Goal: Information Seeking & Learning: Learn about a topic

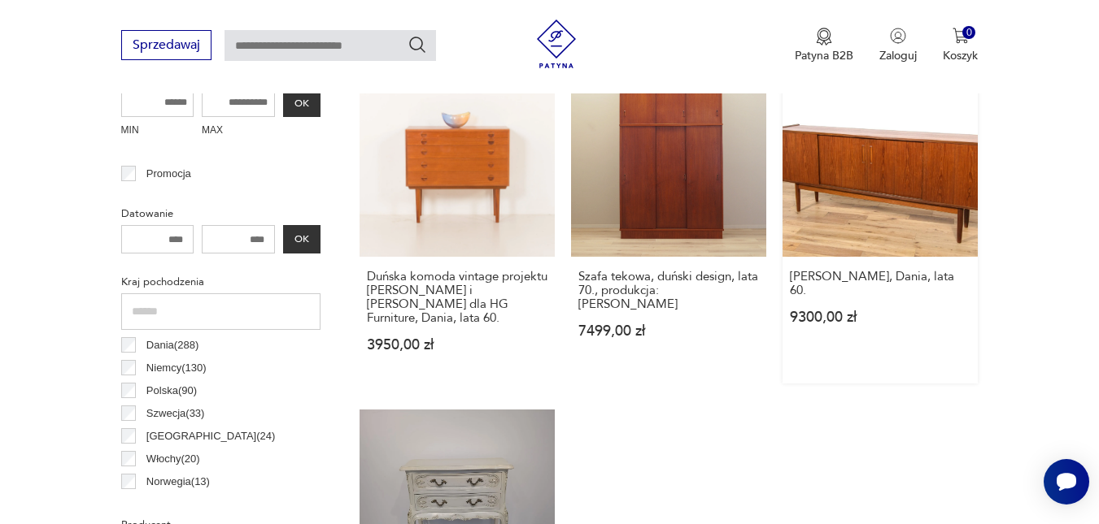
scroll to position [673, 0]
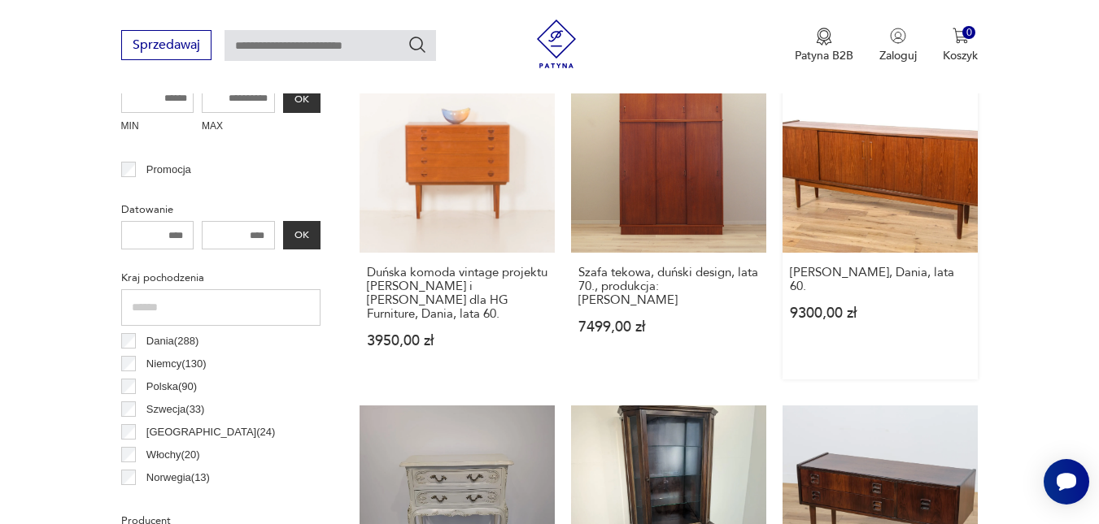
click at [877, 168] on link "[PERSON_NAME], Dania, lata 60. 9300,00 zł" at bounding box center [879, 219] width 195 height 322
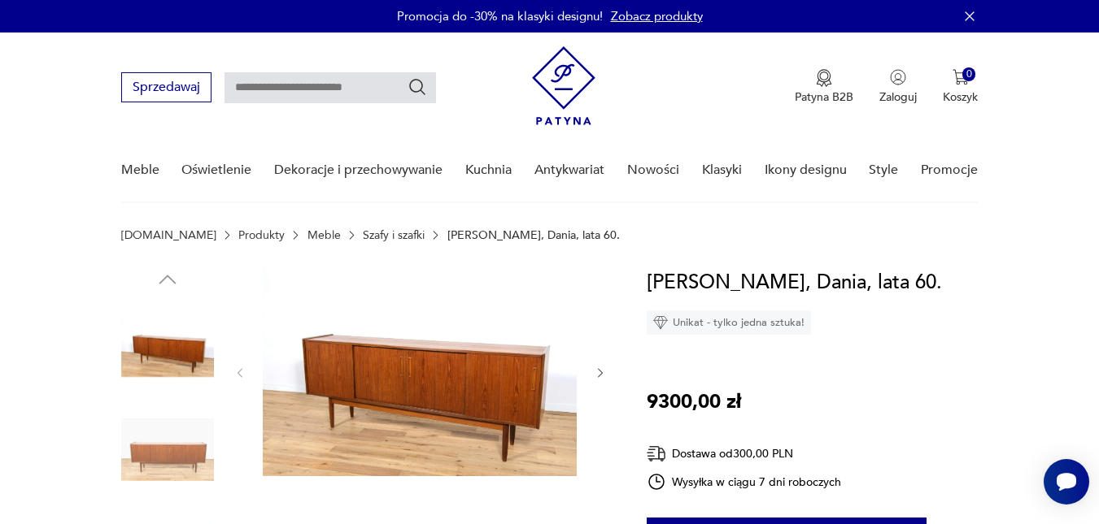
click at [363, 237] on link "Szafy i szafki" at bounding box center [394, 235] width 62 height 11
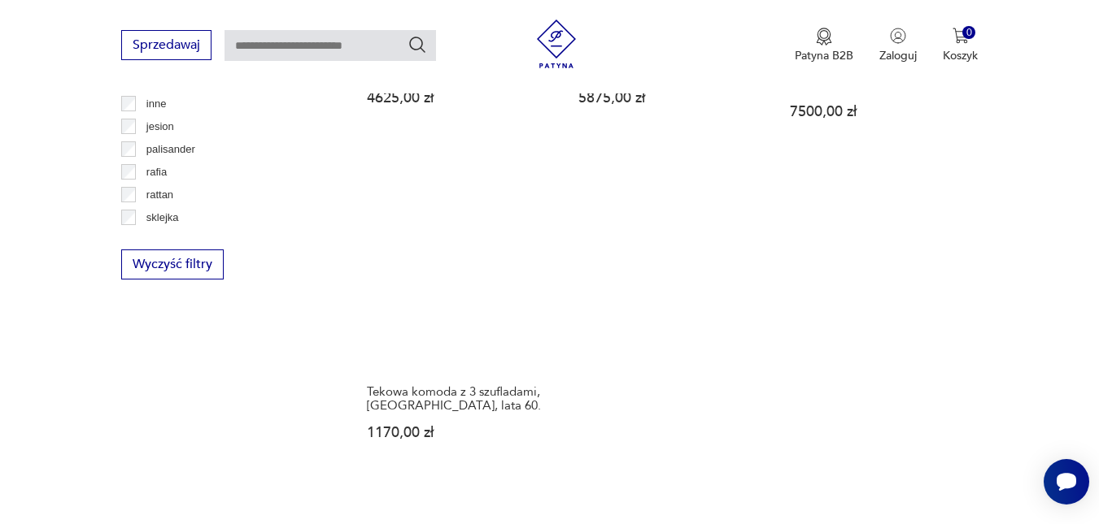
scroll to position [2275, 0]
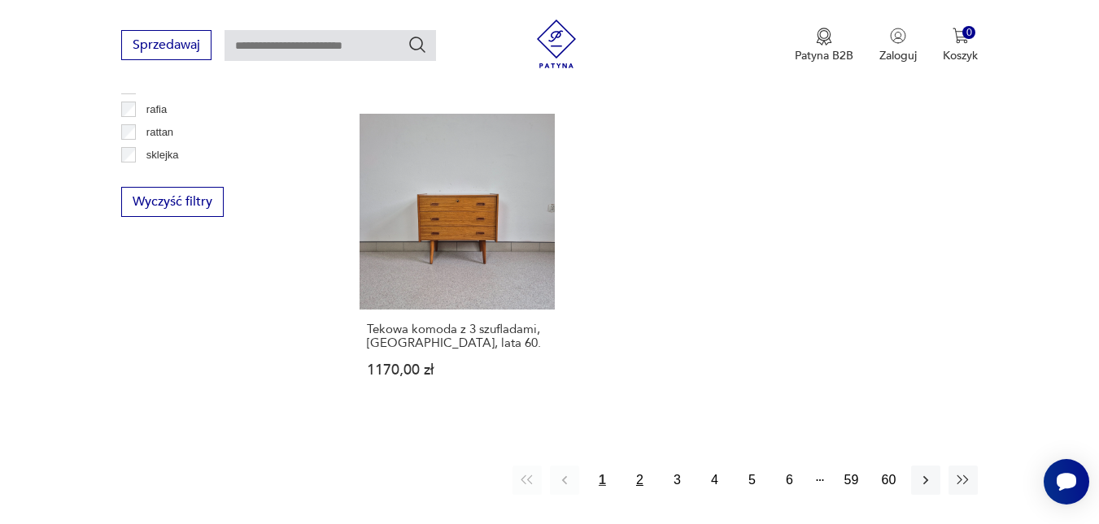
click at [646, 477] on button "2" at bounding box center [638, 480] width 29 height 29
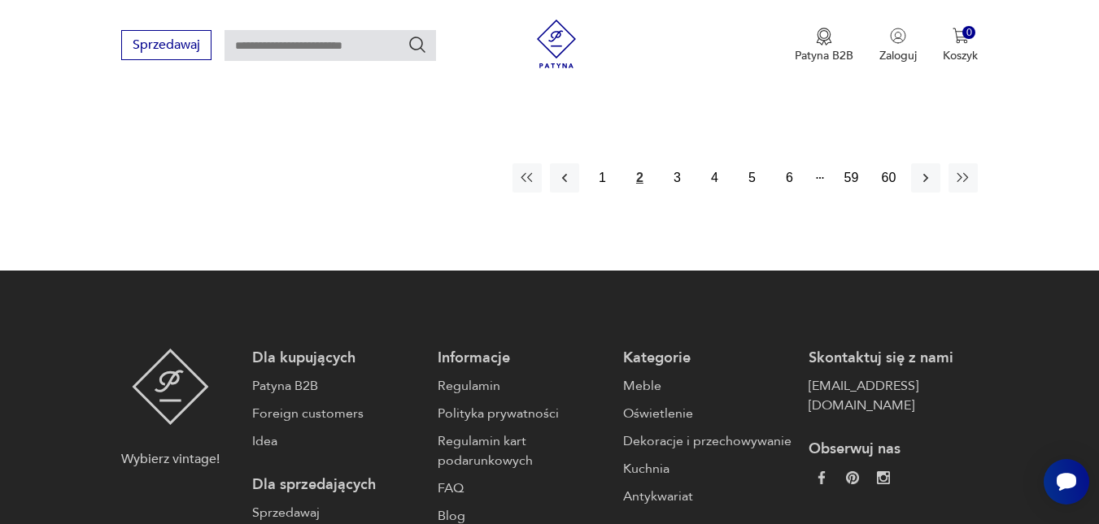
scroll to position [2626, 0]
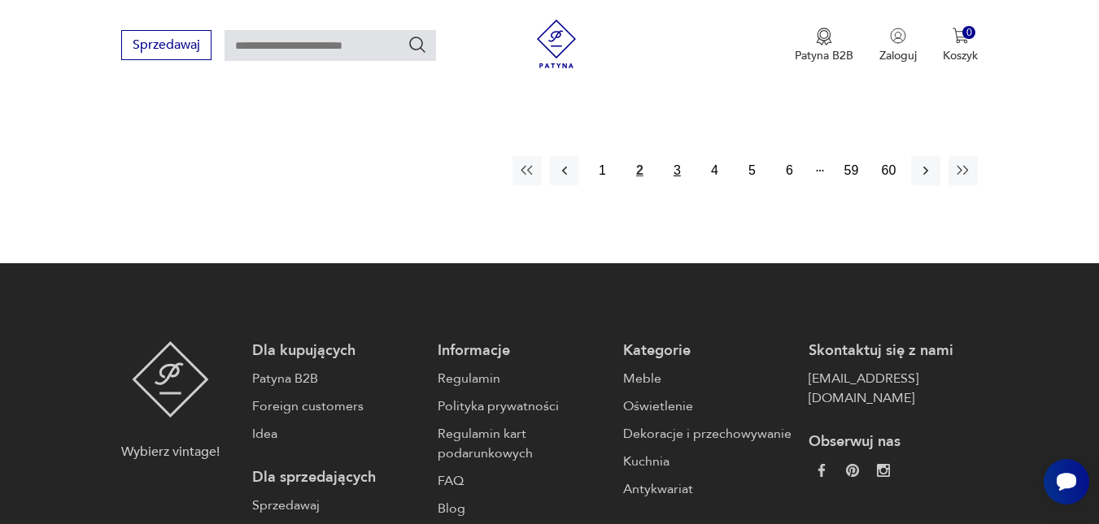
click at [680, 163] on button "3" at bounding box center [676, 170] width 29 height 29
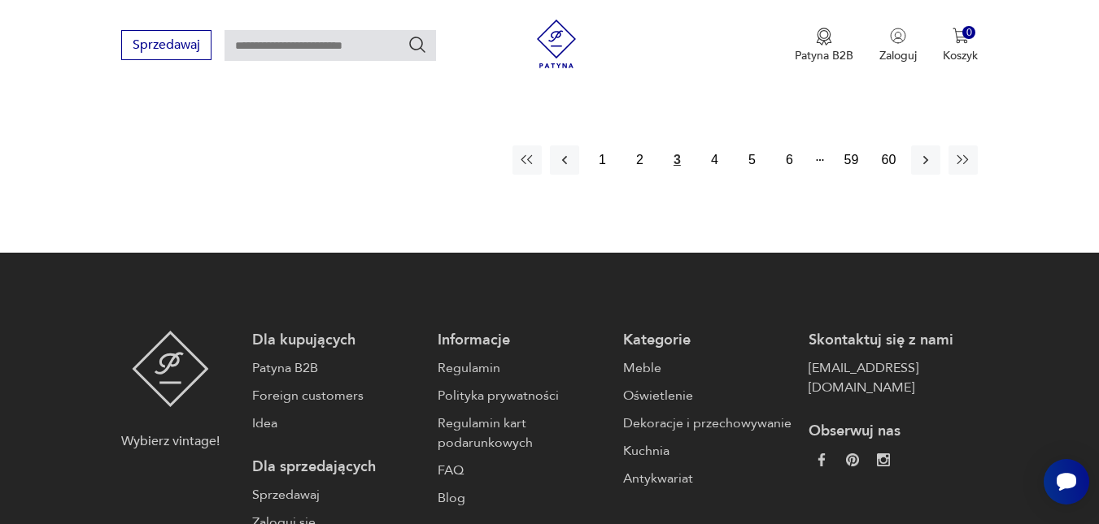
scroll to position [2626, 0]
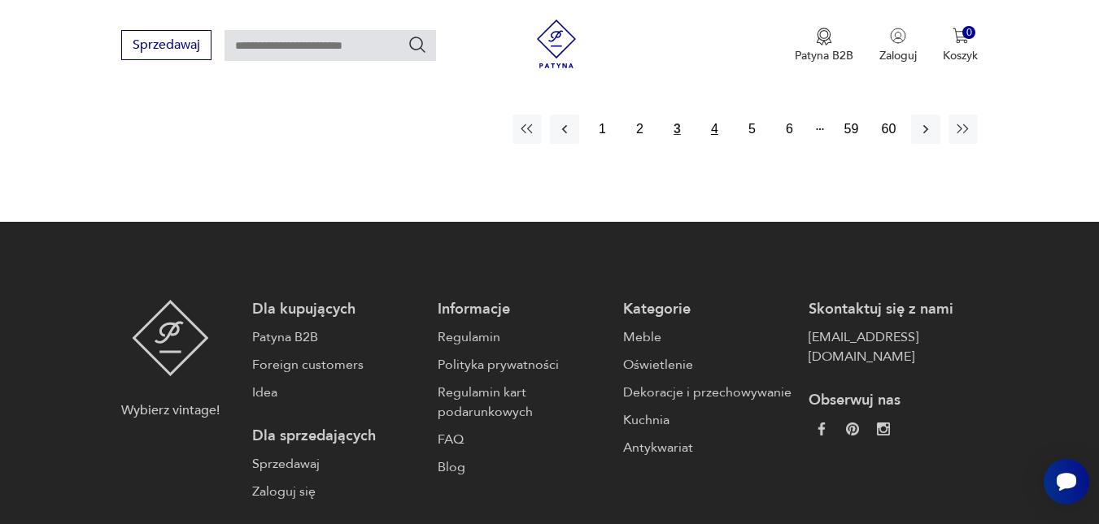
click at [712, 140] on button "4" at bounding box center [713, 129] width 29 height 29
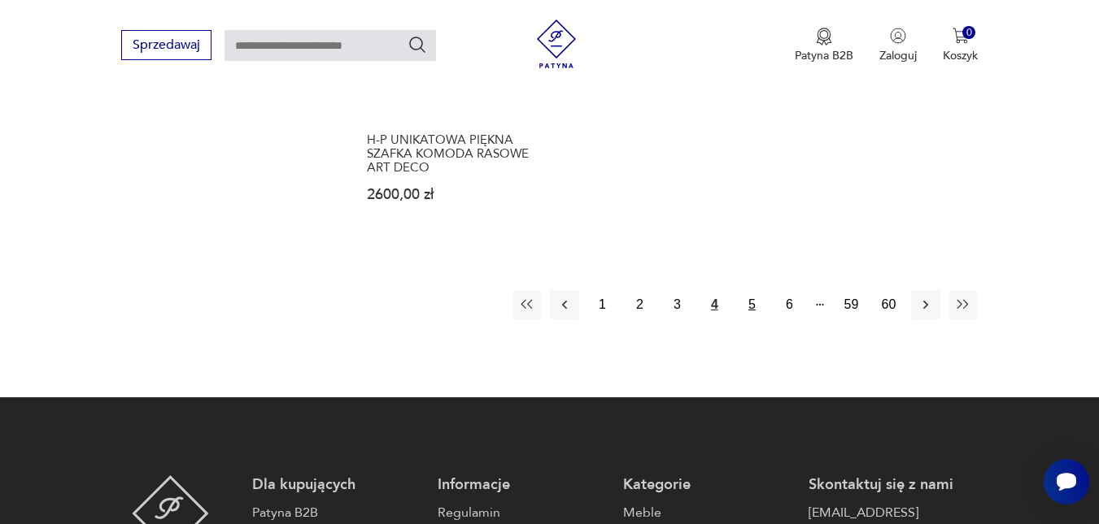
scroll to position [2464, 0]
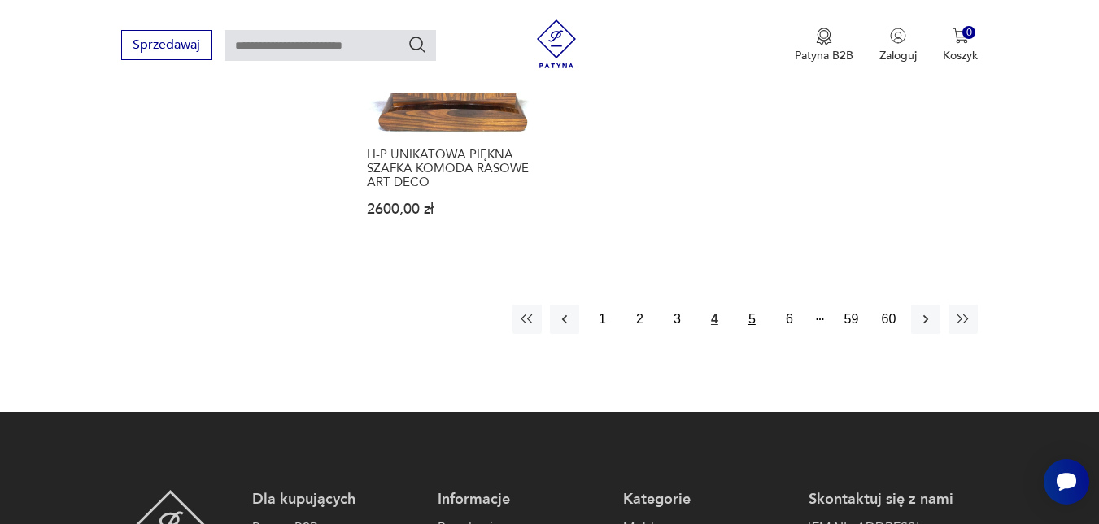
click at [751, 305] on button "5" at bounding box center [751, 319] width 29 height 29
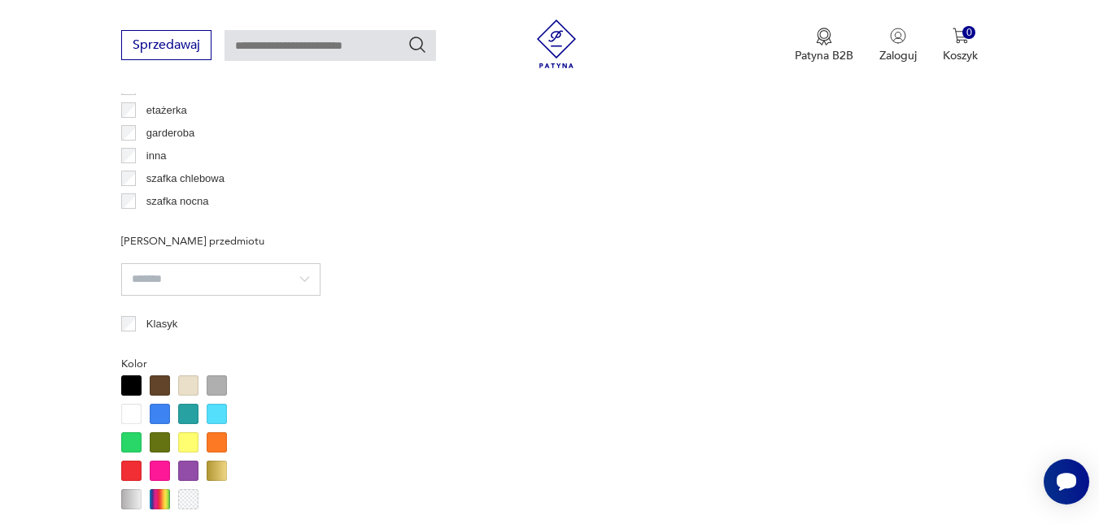
scroll to position [431, 0]
